Goal: Use online tool/utility: Utilize a website feature to perform a specific function

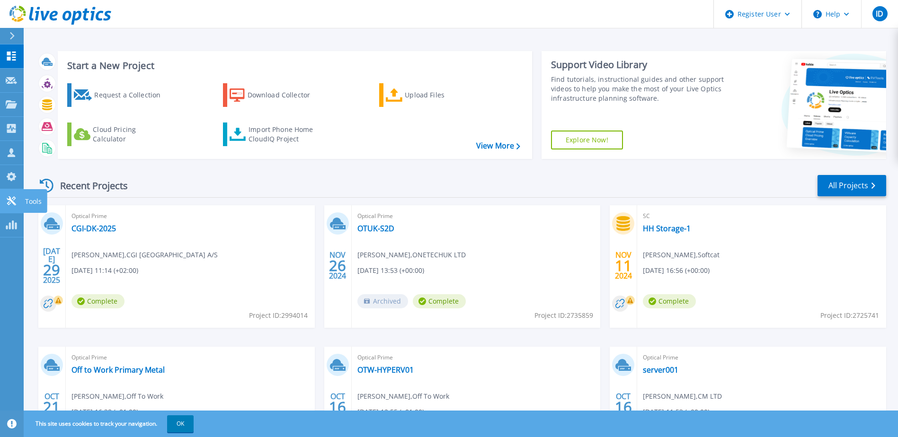
click at [13, 196] on icon at bounding box center [11, 200] width 11 height 9
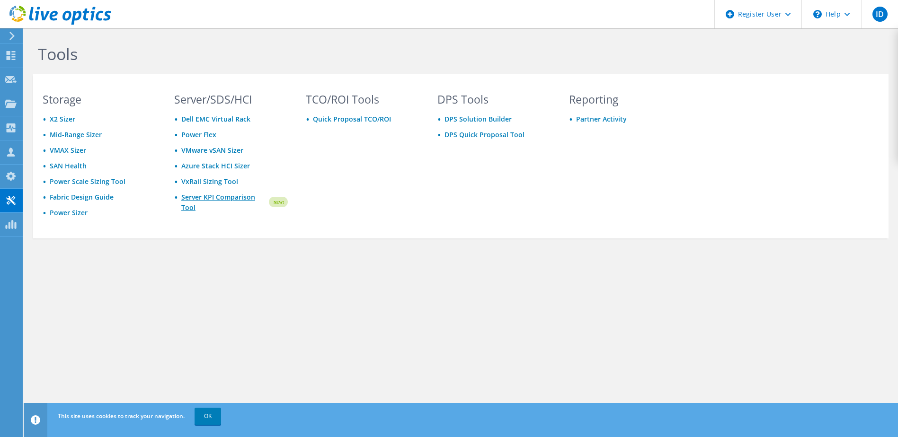
click at [223, 201] on link "Server KPI Comparison Tool" at bounding box center [224, 202] width 86 height 21
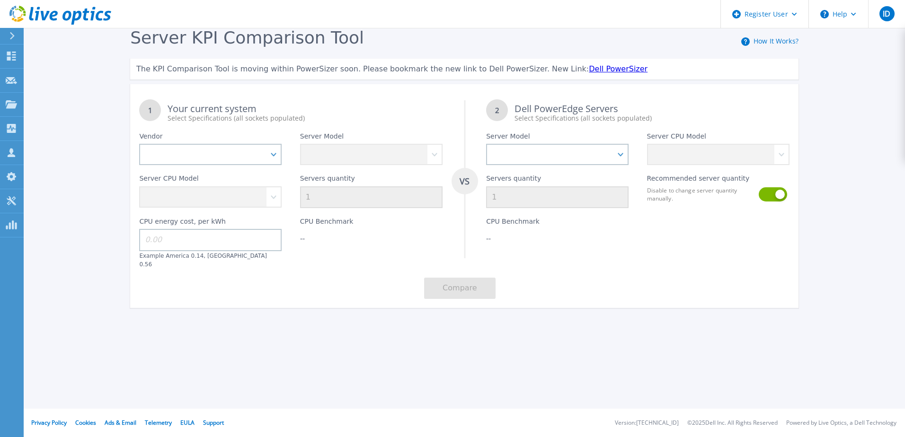
click at [235, 166] on div "Server CPU Model" at bounding box center [210, 186] width 160 height 43
click at [244, 154] on select "Dell HPE Lenovo Supermicro" at bounding box center [210, 154] width 142 height 21
select select "Dell"
click at [139, 144] on select "Dell HPE Lenovo Supermicro" at bounding box center [210, 154] width 142 height 21
click at [365, 148] on select "PowerEdge C6520 PowerEdge C6525 PowerEdge HS5610 PowerEdge HS5620 PowerEdge R24…" at bounding box center [371, 154] width 142 height 21
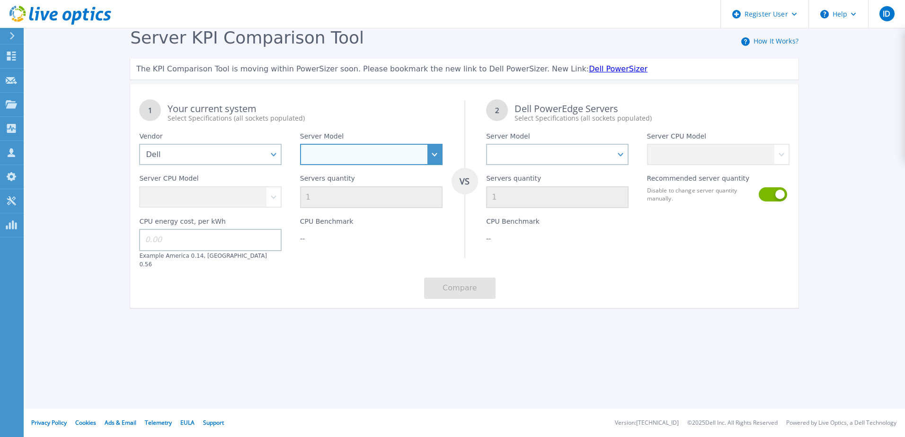
select select "PowerEdge R7625"
click at [300, 144] on select "PowerEdge C6520 PowerEdge C6525 PowerEdge HS5610 PowerEdge HS5620 PowerEdge R24…" at bounding box center [371, 154] width 142 height 21
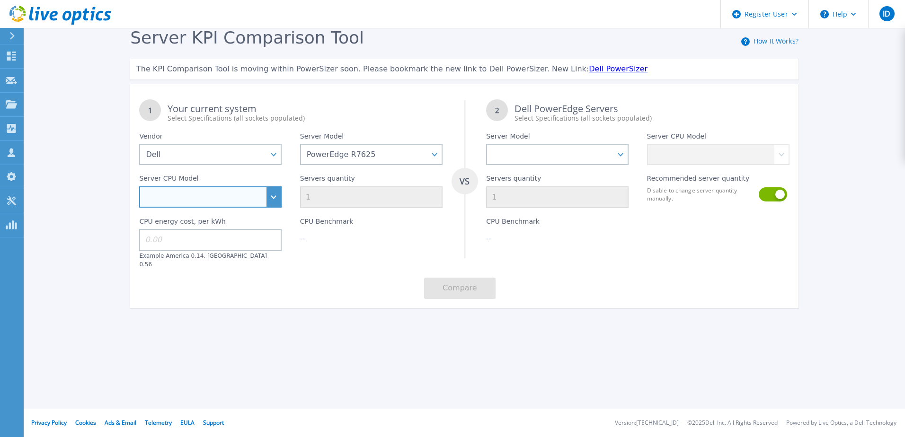
click at [216, 194] on select "AMD EPYC 9124 3GHz AMD EPYC 9174F 4.1GHz AMD EPYC 9224 2.5GHz AMD EPYC 9334 2.7…" at bounding box center [210, 196] width 142 height 21
select select "335376"
click at [139, 187] on select "AMD EPYC 9124 3GHz AMD EPYC 9174F 4.1GHz AMD EPYC 9224 2.5GHz AMD EPYC 9334 2.7…" at bounding box center [210, 196] width 142 height 21
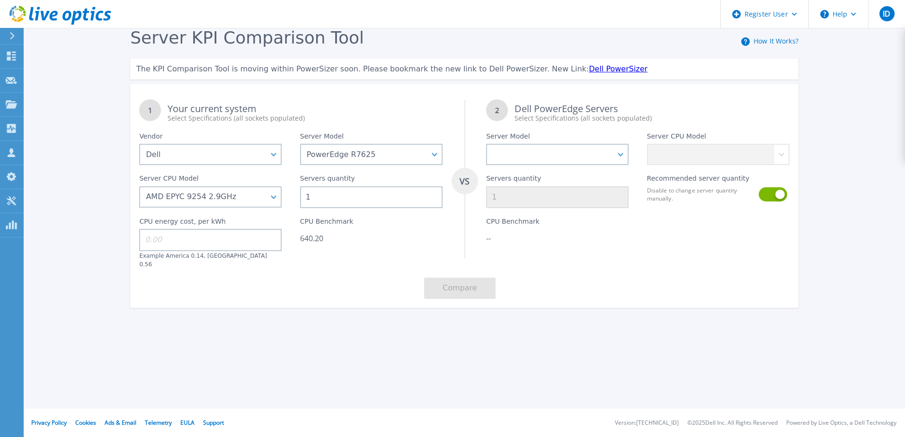
drag, startPoint x: 310, startPoint y: 196, endPoint x: 286, endPoint y: 192, distance: 24.4
click at [286, 192] on div "1 Your current system Select Specifications (all sockets populated) VS 2 Dell P…" at bounding box center [464, 199] width 668 height 218
type input "7"
click at [273, 285] on div "1 Your current system Select Specifications (all sockets populated) VS 2 Dell P…" at bounding box center [464, 199] width 668 height 218
click at [229, 244] on input at bounding box center [210, 240] width 142 height 22
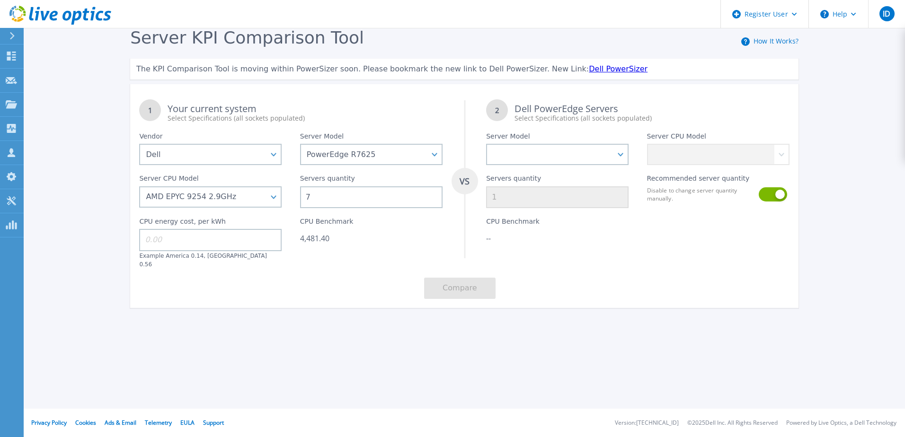
click at [159, 235] on input at bounding box center [210, 240] width 142 height 22
click at [155, 240] on input at bounding box center [210, 240] width 142 height 22
type input "0.56"
click at [297, 270] on div "1 Your current system Select Specifications (all sockets populated) VS 2 Dell P…" at bounding box center [464, 199] width 668 height 218
click at [617, 148] on select "PowerEdge C6520 PowerEdge C6525 PowerEdge HS5610 PowerEdge HS5620 PowerEdge R24…" at bounding box center [557, 154] width 142 height 21
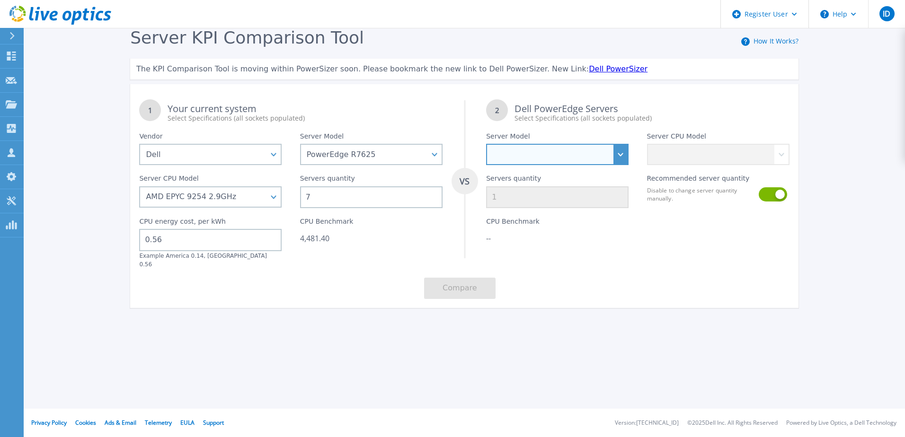
select select "PowerEdge R7725"
click at [486, 144] on select "PowerEdge C6520 PowerEdge C6525 PowerEdge HS5610 PowerEdge HS5620 PowerEdge R24…" at bounding box center [557, 154] width 142 height 21
click at [676, 143] on label "Server CPU Model" at bounding box center [676, 137] width 59 height 11
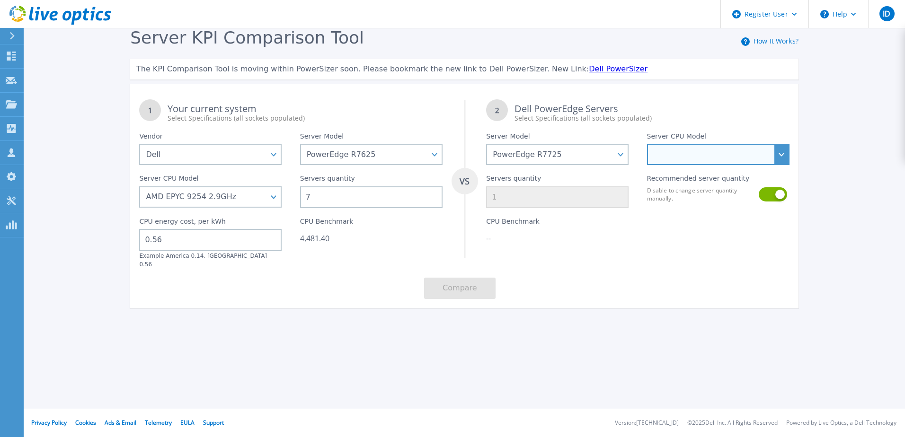
click at [677, 153] on select "AMD EPYC 9135 3.65GHz AMD EPYC 9355 3.55GHz AMD EPYC 9115 2.6GHz AMD EPYC 9175F…" at bounding box center [718, 154] width 142 height 21
select select "336330"
click at [647, 144] on select "AMD EPYC 9135 3.65GHz AMD EPYC 9355 3.55GHz AMD EPYC 9115 2.6GHz AMD EPYC 9175F…" at bounding box center [718, 154] width 142 height 21
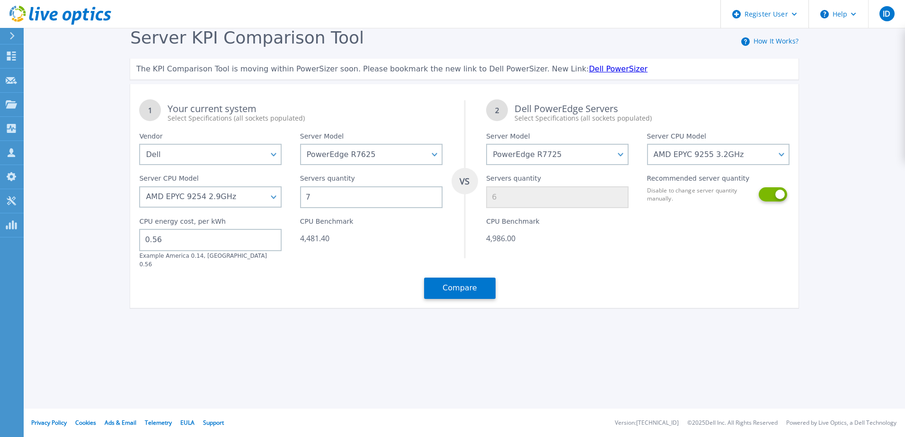
click at [782, 194] on button at bounding box center [771, 194] width 27 height 14
drag, startPoint x: 511, startPoint y: 196, endPoint x: 485, endPoint y: 197, distance: 26.0
click at [485, 197] on div "Servers quantity 6" at bounding box center [557, 186] width 160 height 43
click at [767, 194] on button at bounding box center [771, 194] width 27 height 14
type input "6"
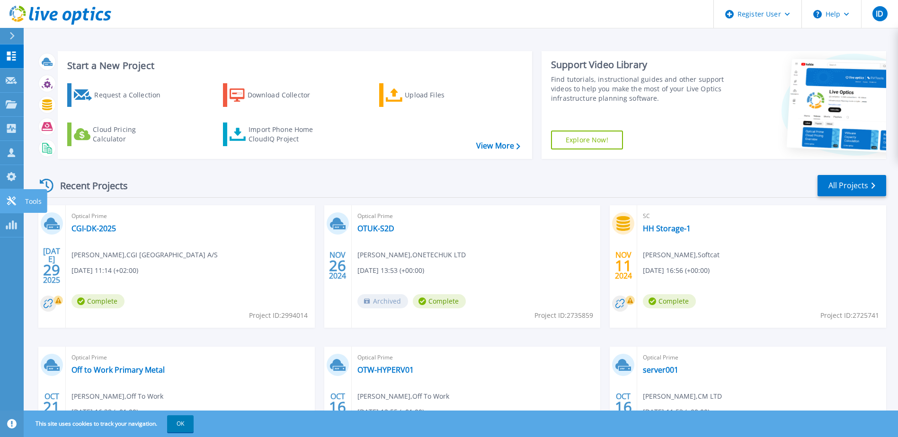
click at [9, 198] on icon at bounding box center [11, 200] width 11 height 9
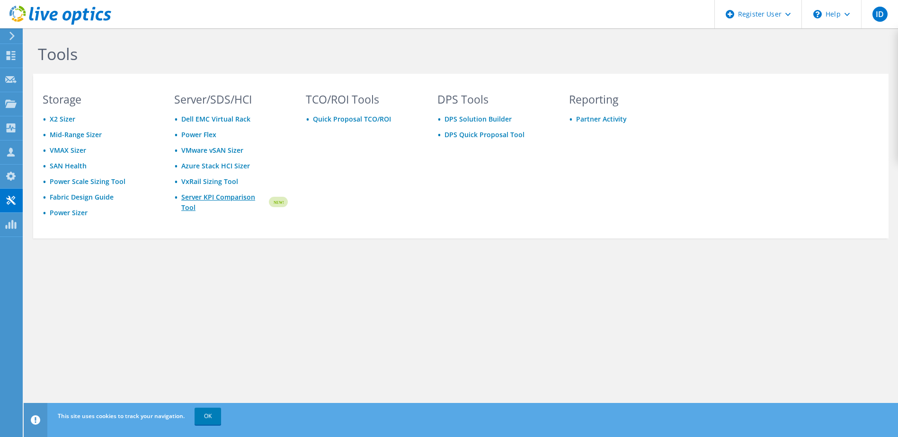
click at [219, 196] on link "Server KPI Comparison Tool" at bounding box center [224, 202] width 86 height 21
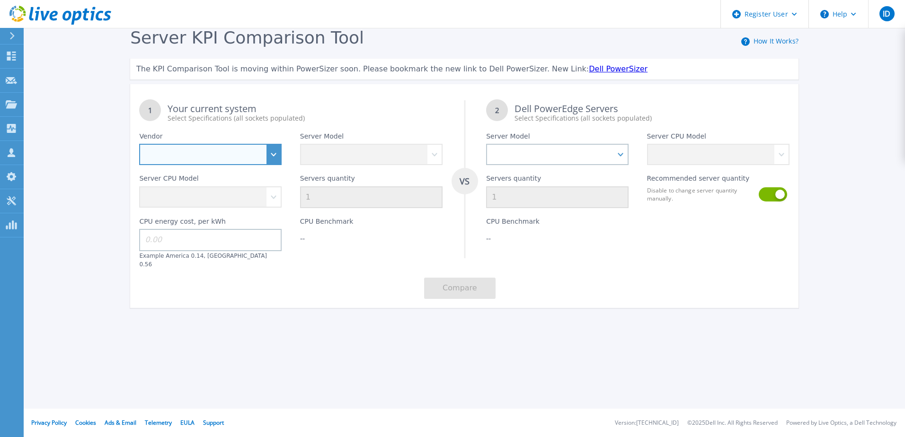
click at [237, 153] on select "Dell HPE Lenovo Supermicro" at bounding box center [210, 154] width 142 height 21
select select "Dell"
click at [139, 144] on select "Dell HPE Lenovo Supermicro" at bounding box center [210, 154] width 142 height 21
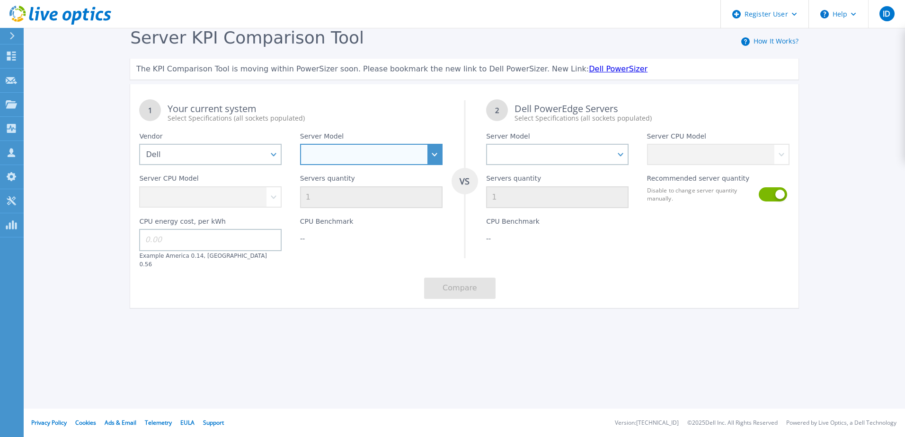
click at [407, 159] on select "PowerEdge C6520 PowerEdge C6525 PowerEdge HS5610 PowerEdge HS5620 PowerEdge R24…" at bounding box center [371, 154] width 142 height 21
select select "PowerEdge R7625"
click at [300, 144] on select "PowerEdge C6520 PowerEdge C6525 PowerEdge HS5610 PowerEdge HS5620 PowerEdge R24…" at bounding box center [371, 154] width 142 height 21
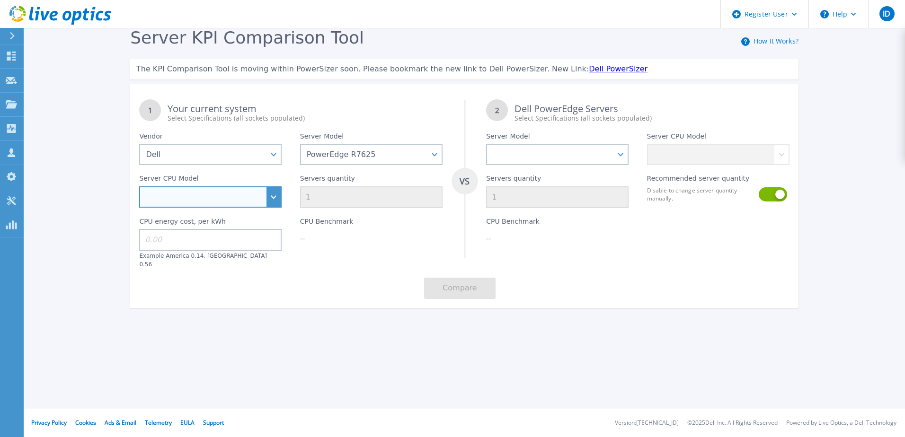
click at [276, 201] on select "AMD EPYC 9124 3GHz AMD EPYC 9174F 4.1GHz AMD EPYC 9224 2.5GHz AMD EPYC 9334 2.7…" at bounding box center [210, 196] width 142 height 21
click at [60, 164] on div "Server KPI Comparison Tool How It Works? The KPI Comparison Tool is moving with…" at bounding box center [452, 176] width 905 height 353
click at [271, 198] on select "AMD EPYC 9124 3GHz AMD EPYC 9174F 4.1GHz AMD EPYC 9224 2.5GHz AMD EPYC 9334 2.7…" at bounding box center [210, 196] width 142 height 21
select select "335376"
click at [139, 187] on select "AMD EPYC 9124 3GHz AMD EPYC 9174F 4.1GHz AMD EPYC 9224 2.5GHz AMD EPYC 9334 2.7…" at bounding box center [210, 196] width 142 height 21
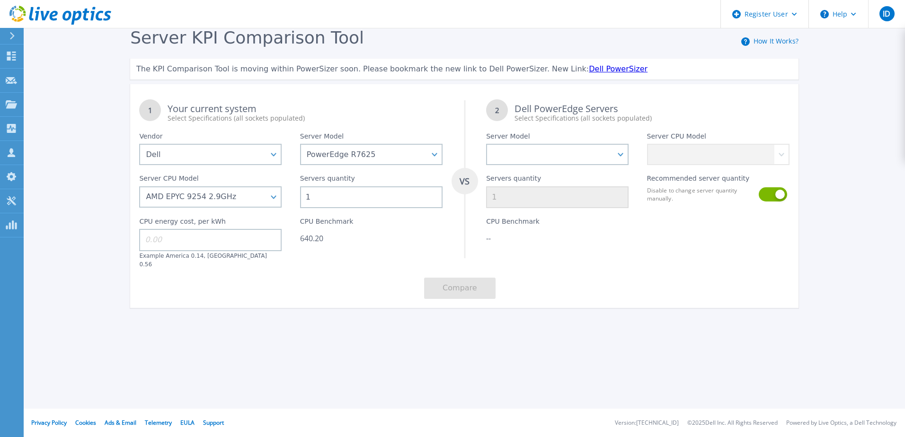
drag, startPoint x: 315, startPoint y: 194, endPoint x: 289, endPoint y: 195, distance: 26.6
click at [289, 195] on div "1 Your current system Select Specifications (all sockets populated) VS 2 Dell P…" at bounding box center [464, 199] width 668 height 218
type input "20"
click at [152, 236] on input at bounding box center [210, 240] width 142 height 22
type input "0.56"
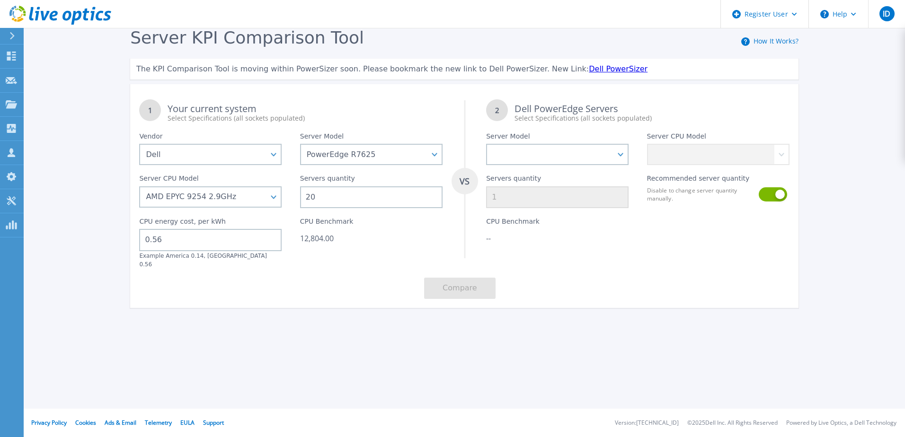
click at [361, 331] on div "Server KPI Comparison Tool How It Works? The KPI Comparison Tool is moving with…" at bounding box center [452, 176] width 905 height 353
click at [616, 155] on select "PowerEdge C6520 PowerEdge C6525 PowerEdge HS5610 PowerEdge HS5620 PowerEdge R24…" at bounding box center [557, 154] width 142 height 21
select select "PowerEdge R7725"
click at [486, 144] on select "PowerEdge C6520 PowerEdge C6525 PowerEdge HS5610 PowerEdge HS5620 PowerEdge R24…" at bounding box center [557, 154] width 142 height 21
click at [684, 156] on select "AMD EPYC 9135 3.65GHz AMD EPYC 9355 3.55GHz AMD EPYC 9115 2.6GHz AMD EPYC 9175F…" at bounding box center [718, 154] width 142 height 21
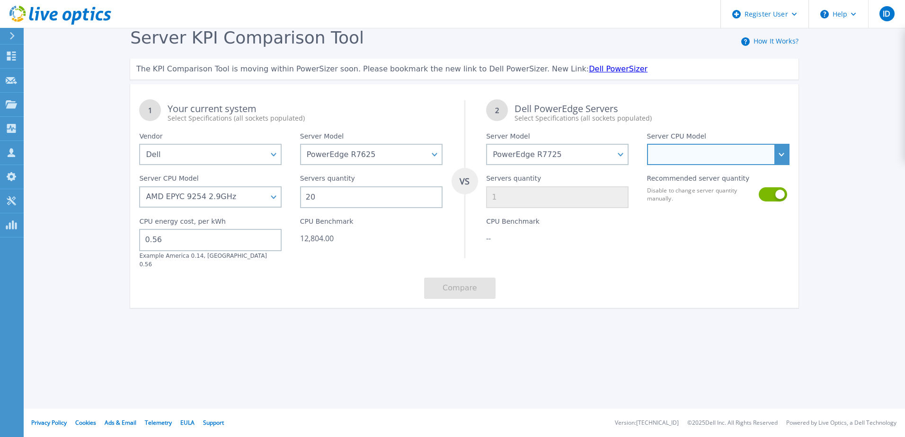
select select "336330"
click at [647, 144] on select "AMD EPYC 9135 3.65GHz AMD EPYC 9355 3.55GHz AMD EPYC 9115 2.6GHz AMD EPYC 9175F…" at bounding box center [718, 154] width 142 height 21
type input "16"
